Goal: Task Accomplishment & Management: Manage account settings

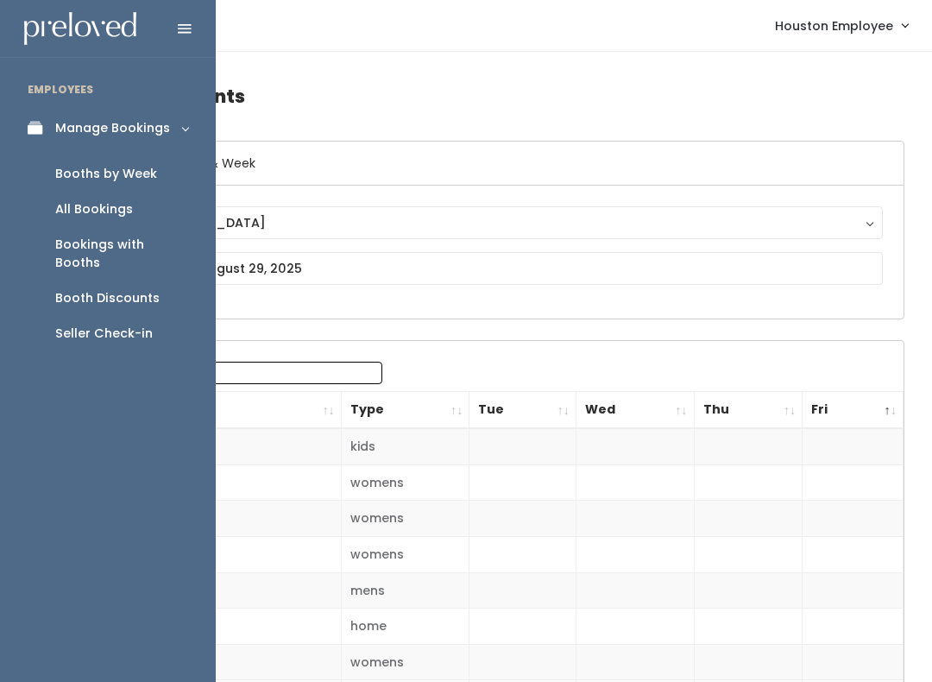
click at [139, 181] on div "Booths by Week" at bounding box center [106, 174] width 102 height 18
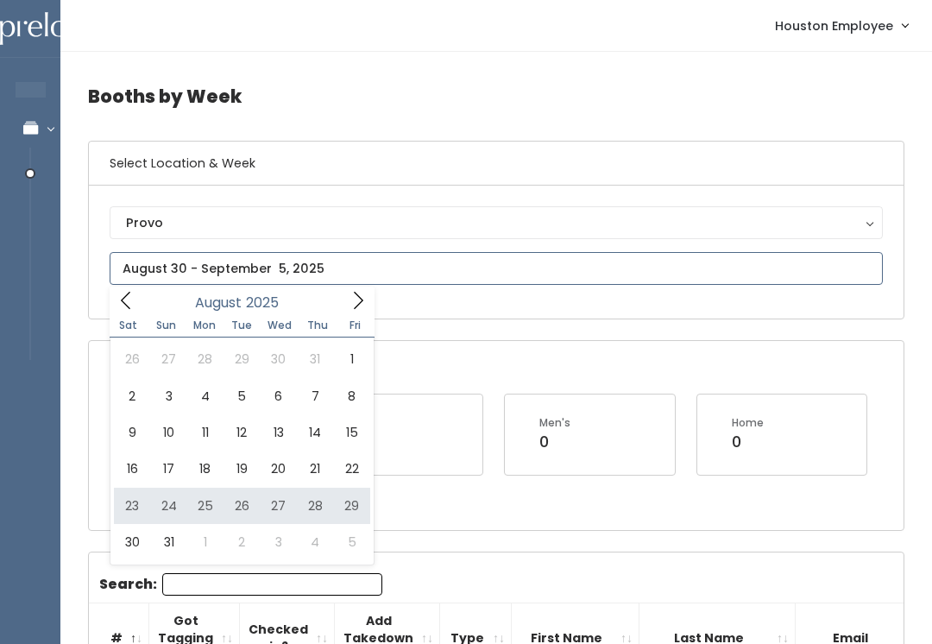
type input "August 23 to August 29"
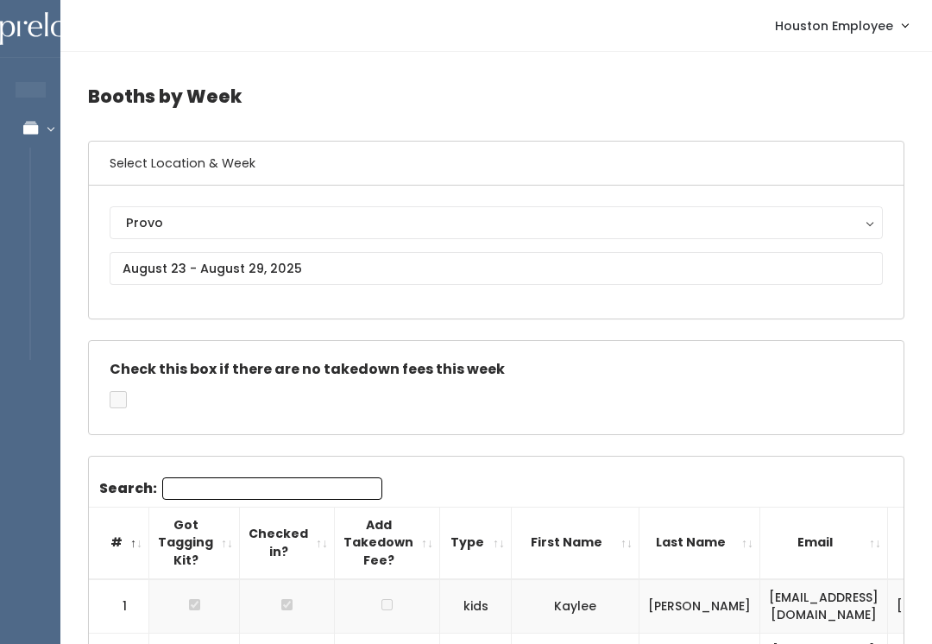
click at [281, 229] on div "Provo" at bounding box center [496, 222] width 741 height 19
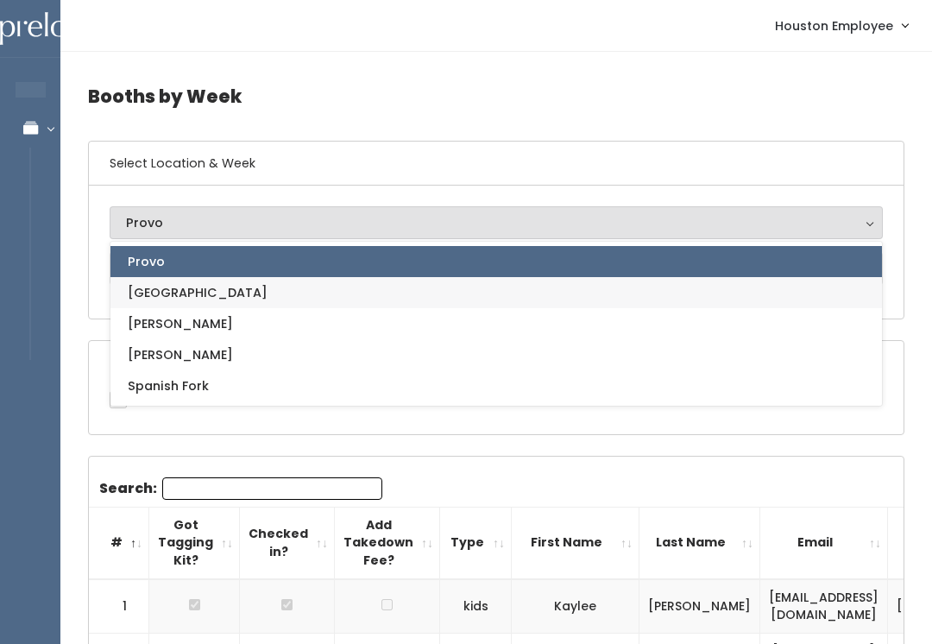
click at [263, 300] on link "[GEOGRAPHIC_DATA]" at bounding box center [496, 292] width 772 height 31
select select "5"
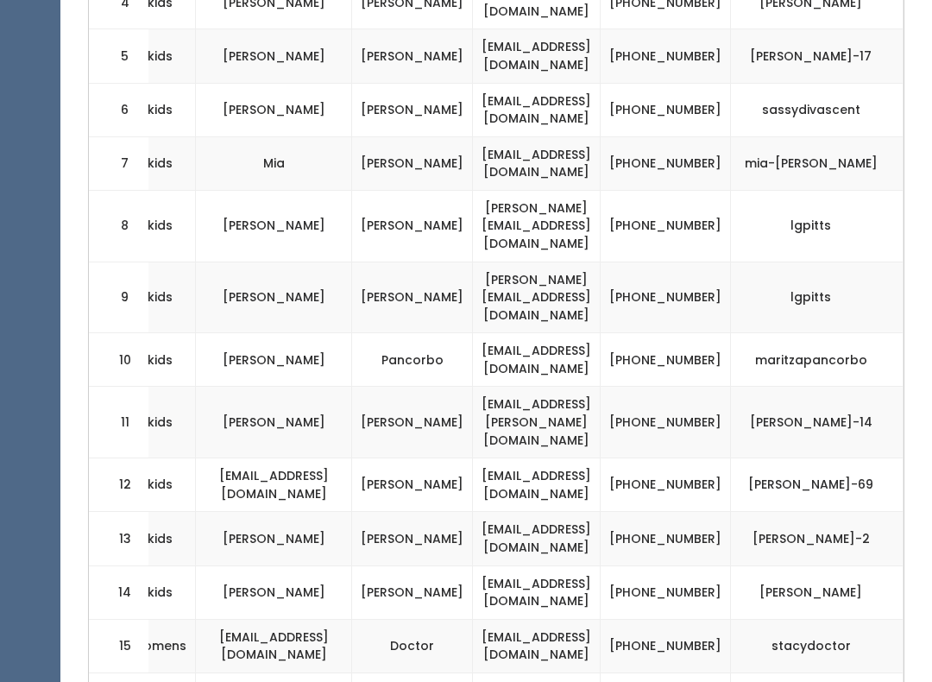
scroll to position [0, 325]
